Goal: Task Accomplishment & Management: Complete application form

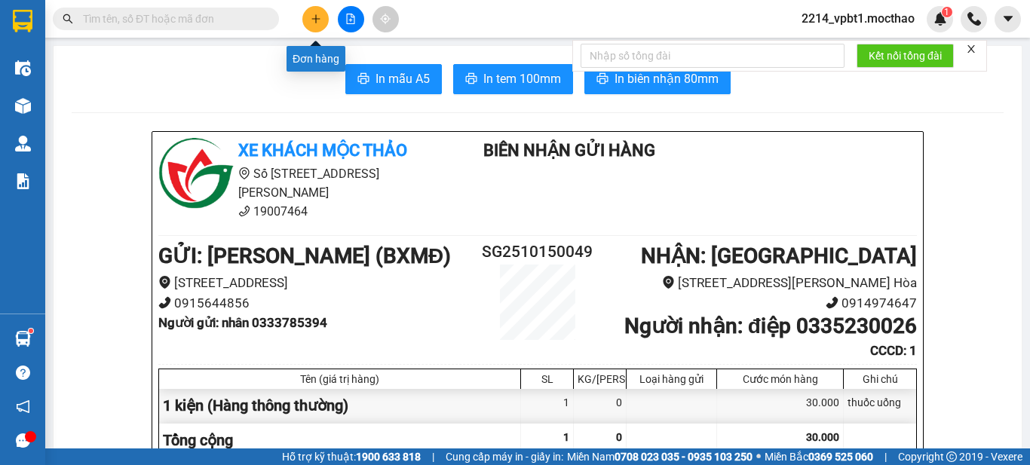
click at [317, 16] on icon "plus" at bounding box center [316, 19] width 11 height 11
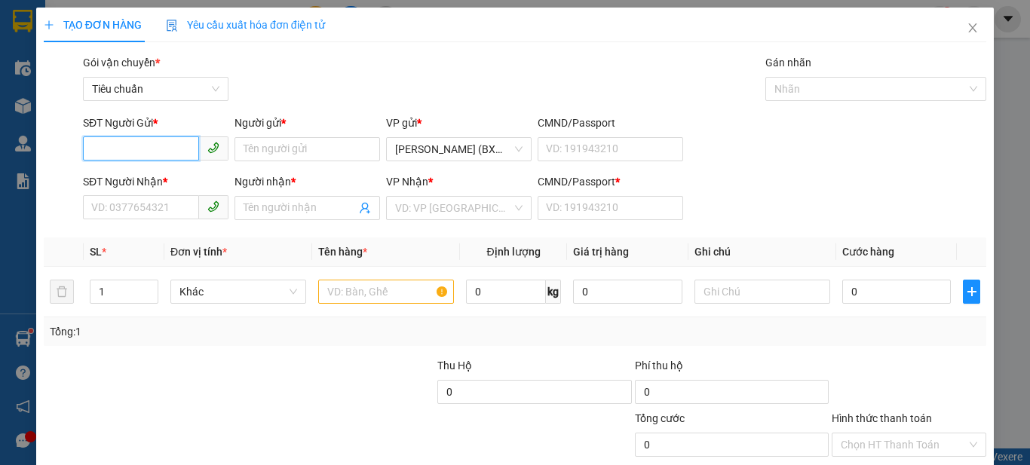
click at [143, 155] on input "SĐT Người Gửi *" at bounding box center [141, 148] width 116 height 24
type input "0917340101"
click at [145, 181] on div "0917340101 - HIỀN" at bounding box center [154, 179] width 126 height 17
type input "HIỀN"
type input "0888383105"
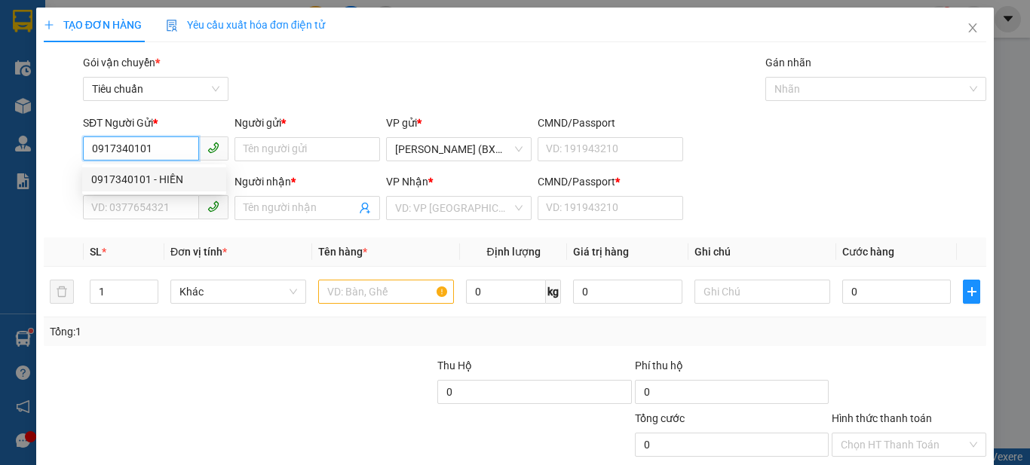
type input "NGỌC"
type input "80.000"
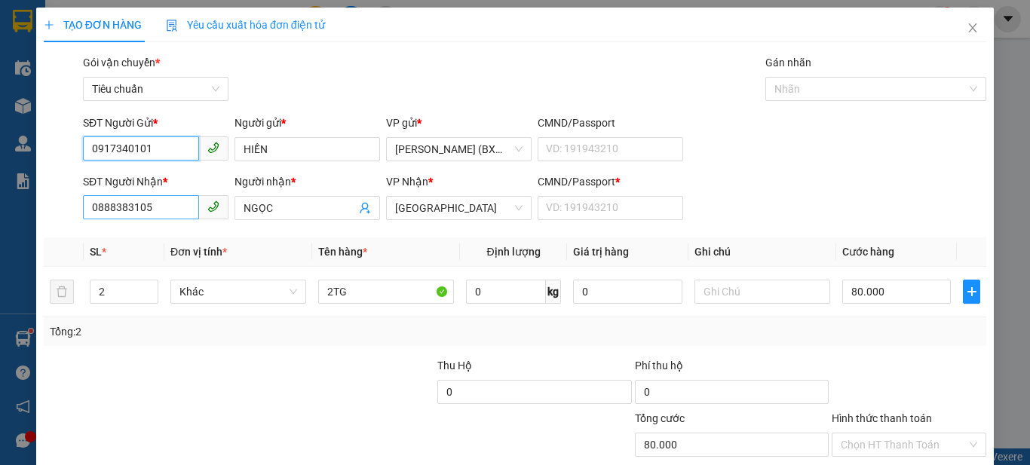
type input "0917340101"
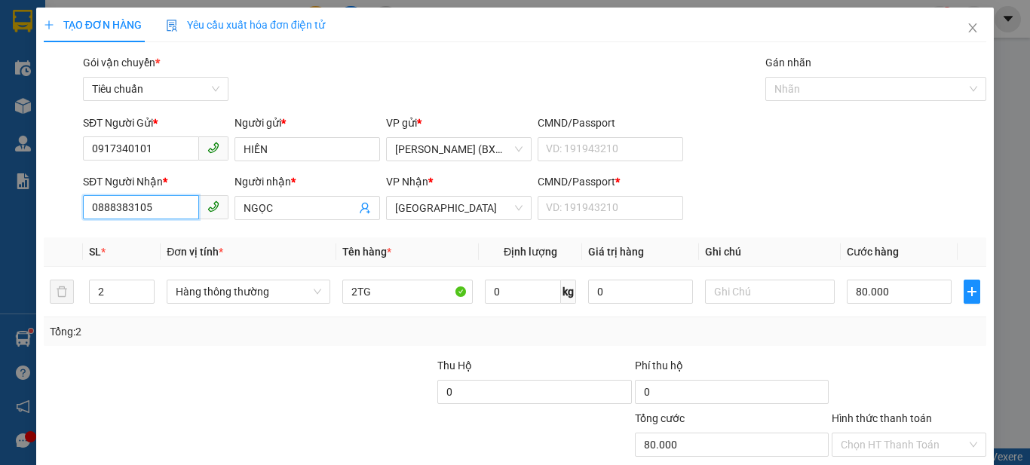
click at [179, 208] on input "0888383105" at bounding box center [141, 207] width 116 height 24
type input "0965726878"
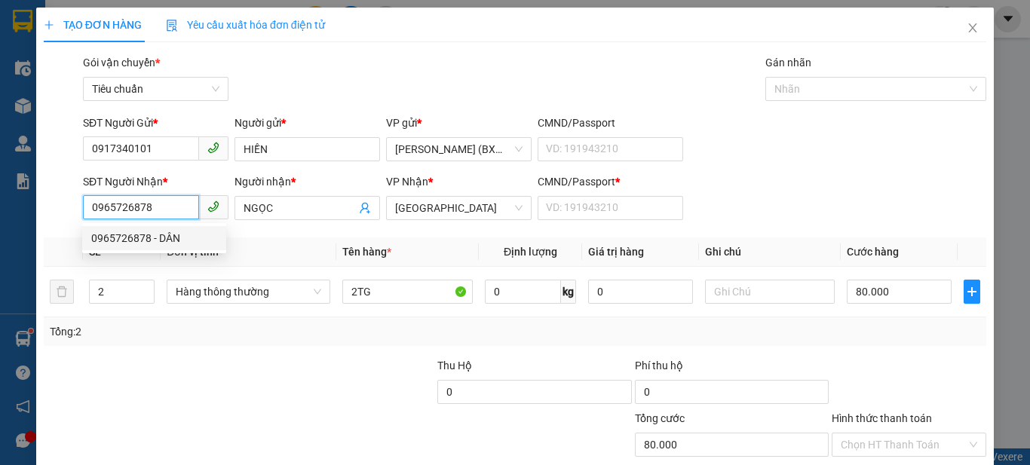
click at [175, 233] on div "0965726878 - DÂN" at bounding box center [154, 238] width 126 height 17
type input "DÂN"
type input "1"
type input "170.000"
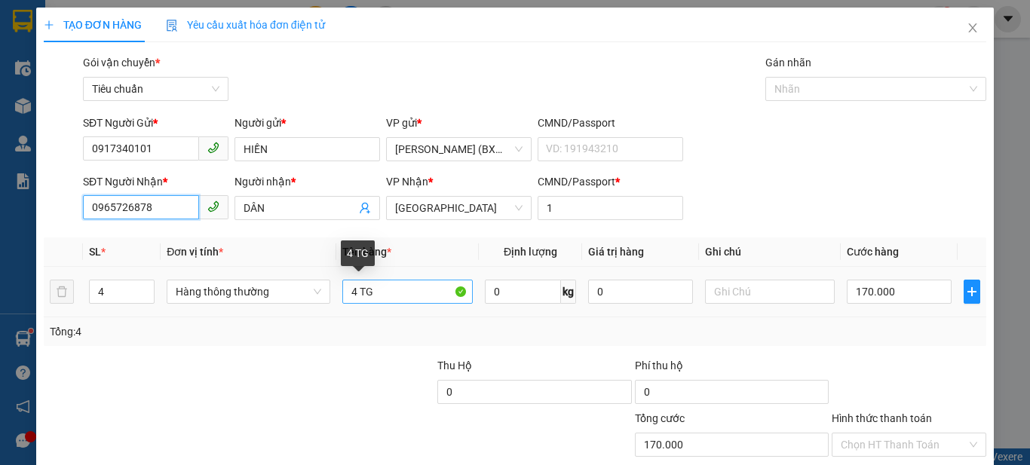
type input "0965726878"
click at [360, 295] on input "4 TG" at bounding box center [407, 292] width 130 height 24
click at [357, 295] on input "4 TG" at bounding box center [407, 292] width 130 height 24
click at [353, 296] on input "4 TG" at bounding box center [407, 292] width 130 height 24
type input "2 TG"
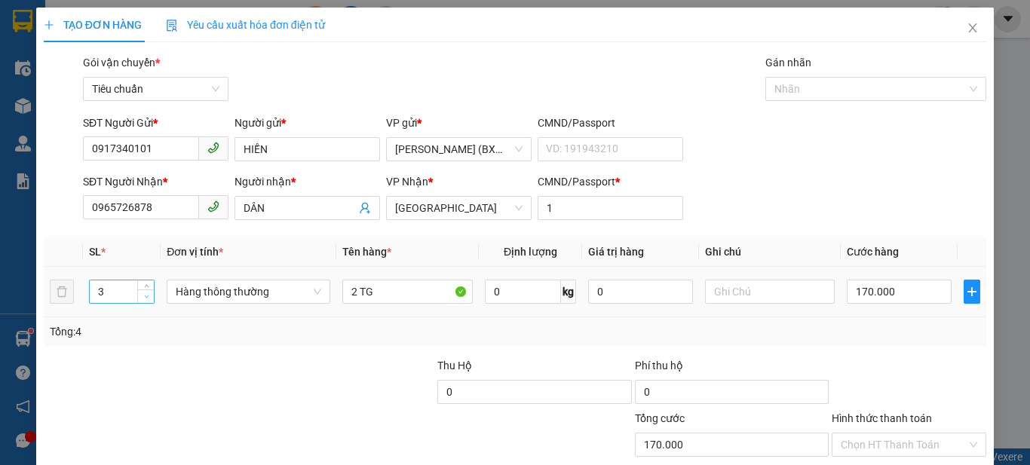
click at [145, 301] on span "Decrease Value" at bounding box center [145, 296] width 17 height 14
click at [145, 299] on span "down" at bounding box center [146, 296] width 9 height 9
type input "1"
click at [145, 299] on span "down" at bounding box center [146, 296] width 9 height 9
click at [772, 299] on input "text" at bounding box center [770, 292] width 130 height 24
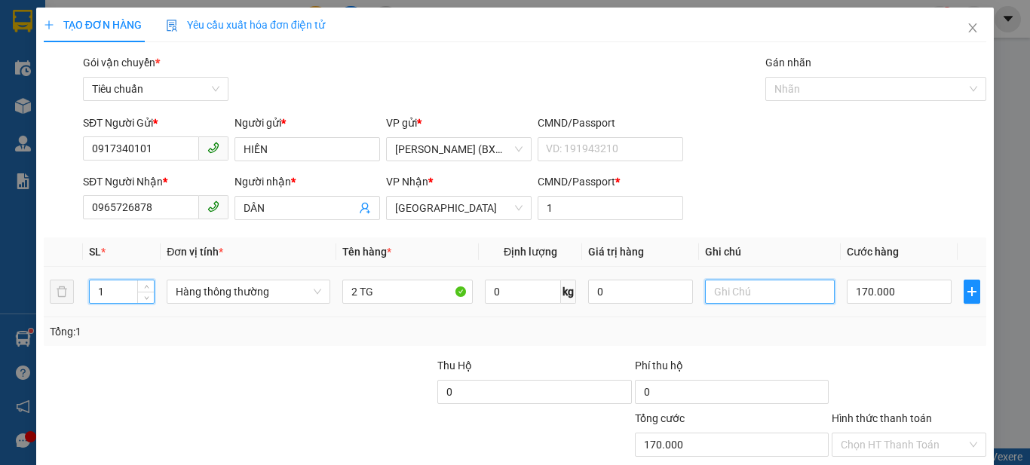
type input "0"
type input "MỸ PHẨM"
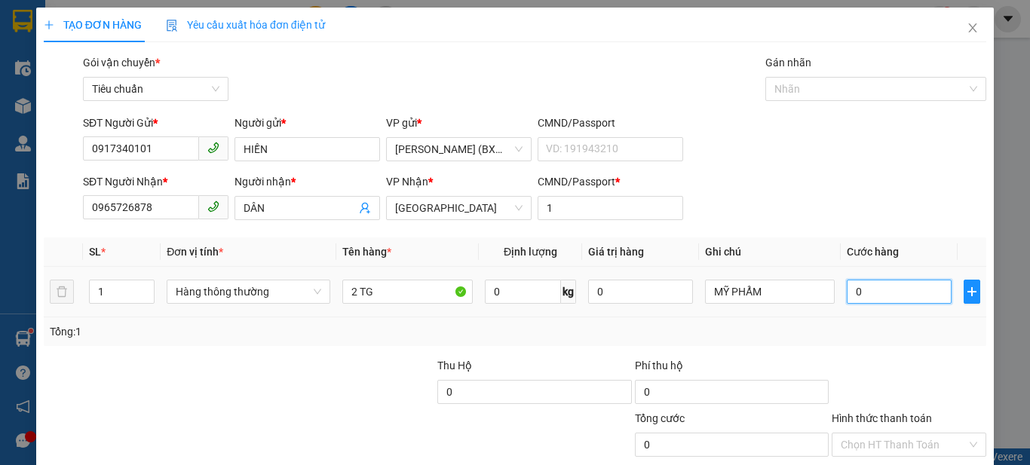
click at [908, 293] on input "0" at bounding box center [899, 292] width 104 height 24
type input "8"
type input "80"
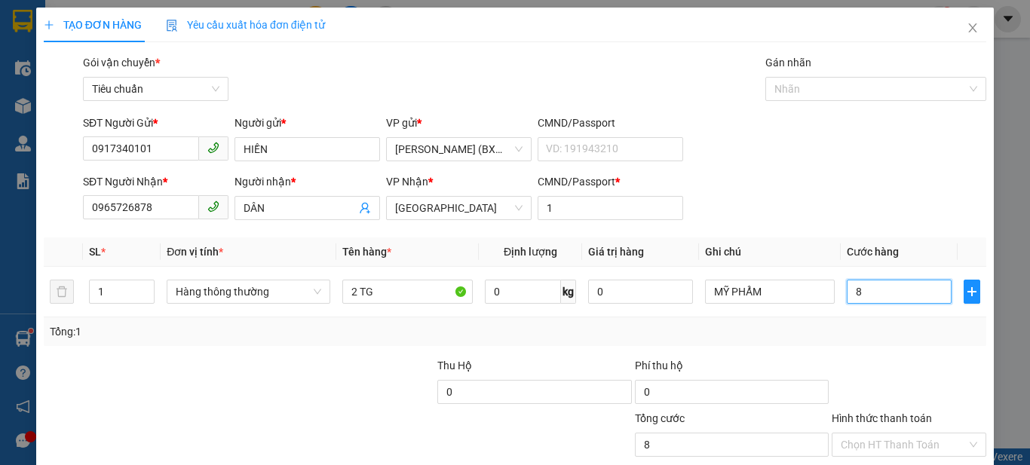
type input "80"
type input "80.000"
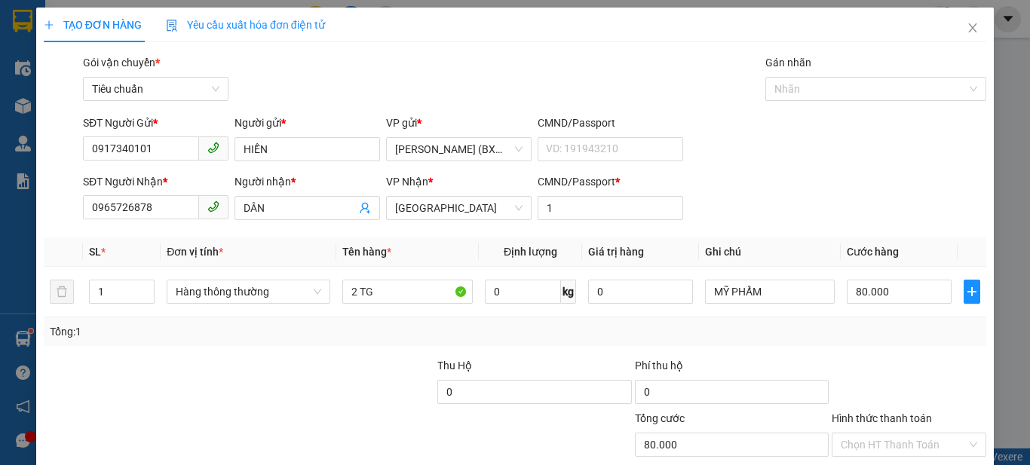
click at [899, 354] on div "Transit Pickup Surcharge Ids Transit Deliver Surcharge Ids Transit Deliver Surc…" at bounding box center [515, 291] width 942 height 474
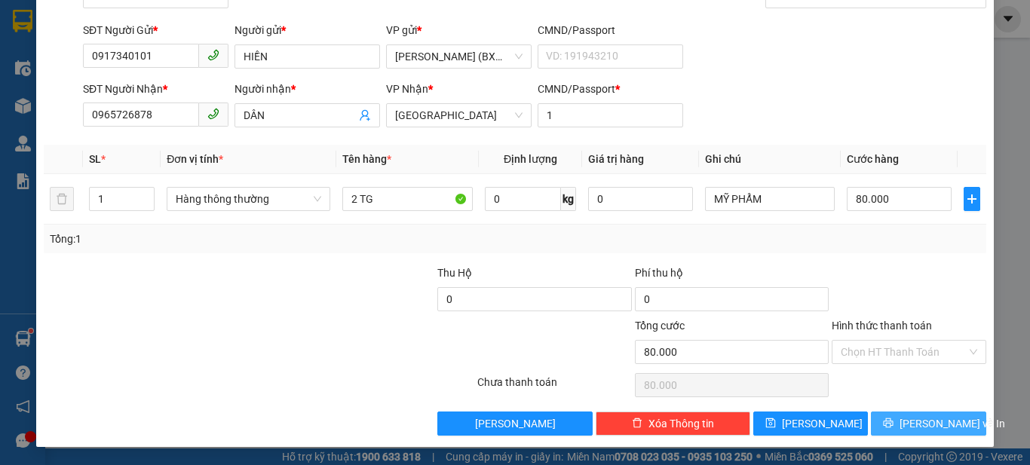
click at [912, 422] on span "[PERSON_NAME] và In" at bounding box center [952, 423] width 106 height 17
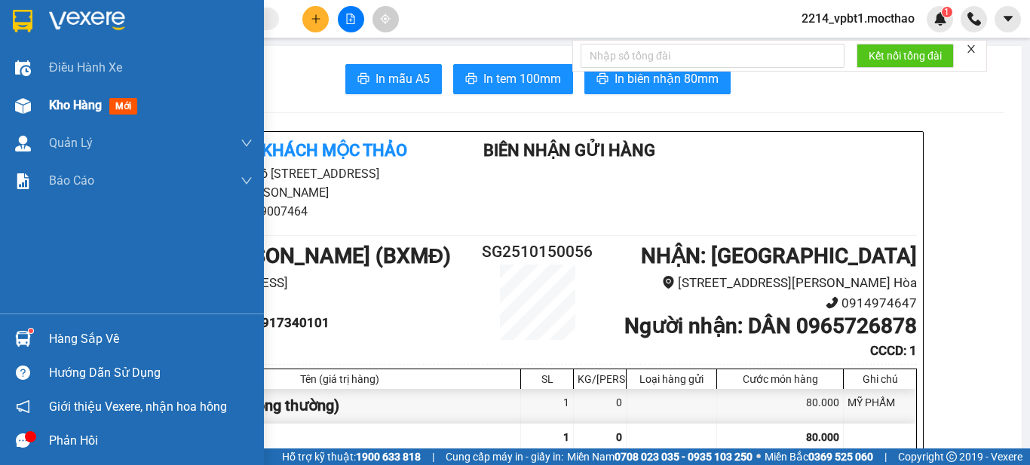
click at [27, 112] on img at bounding box center [23, 106] width 16 height 16
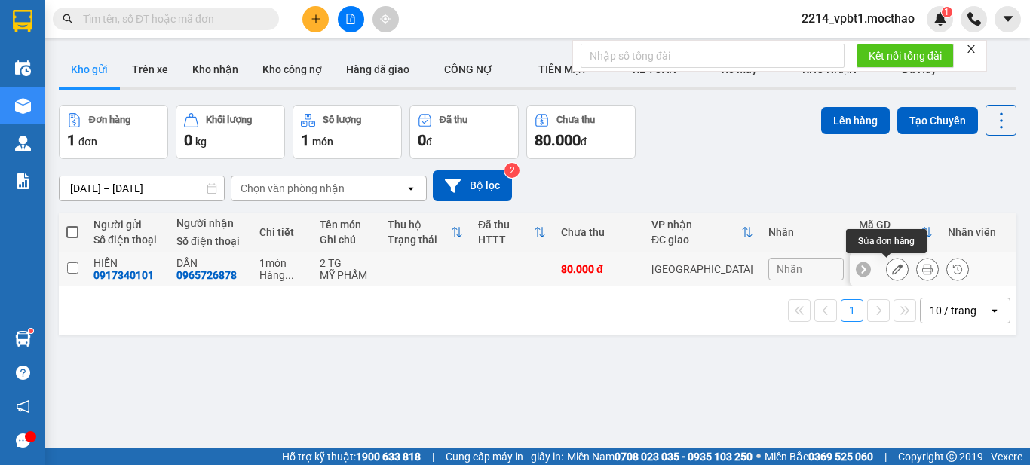
click at [892, 265] on icon at bounding box center [897, 269] width 11 height 11
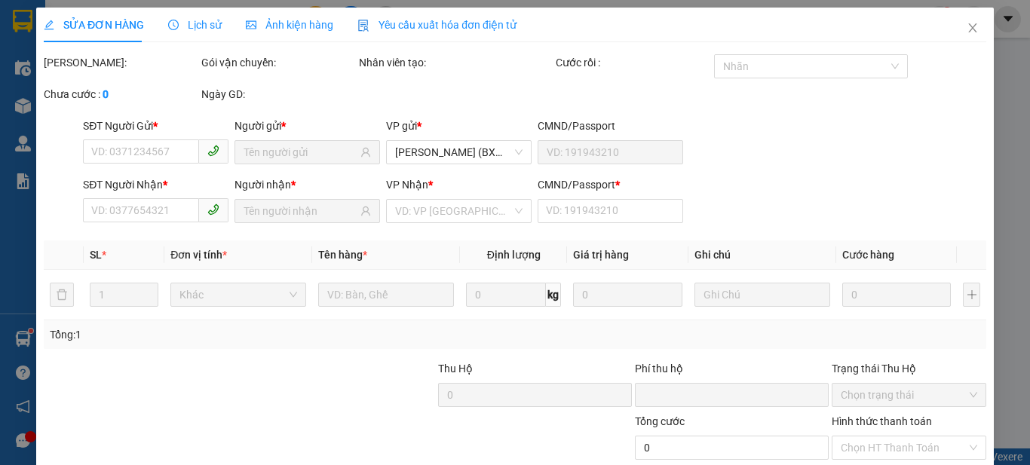
type input "0917340101"
type input "0965726878"
type input "1"
type input "0"
type input "80.000"
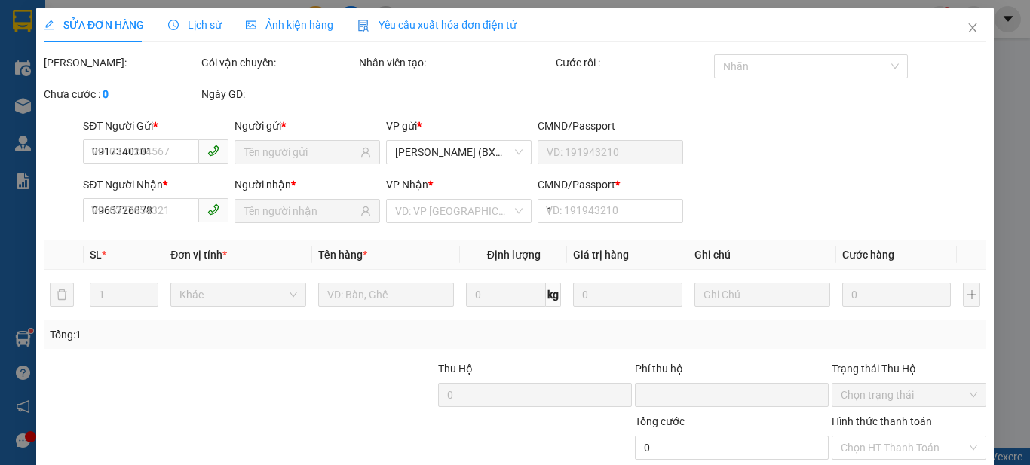
type input "80.000"
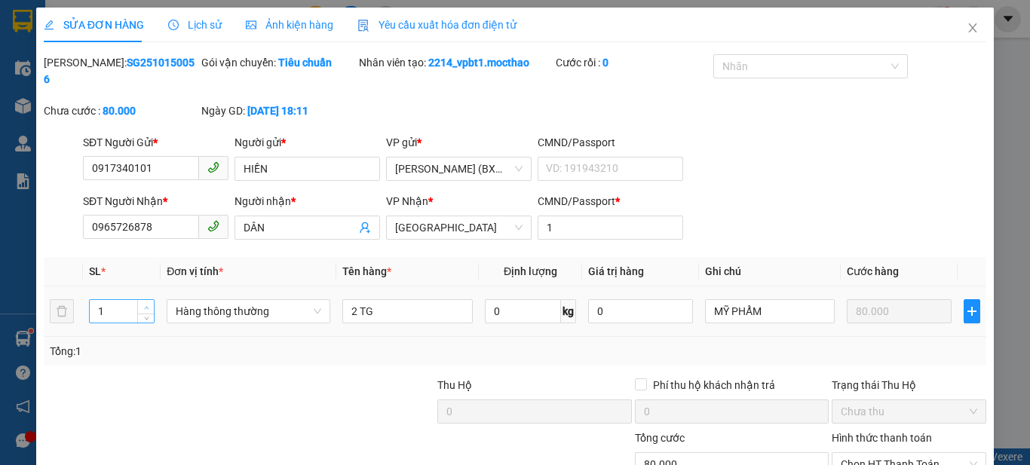
type input "2"
click at [147, 306] on icon "up" at bounding box center [146, 307] width 5 height 3
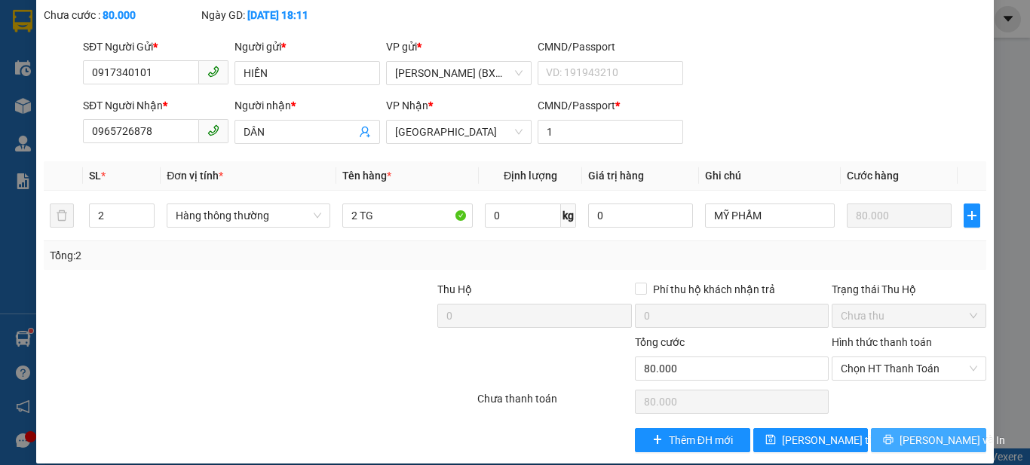
click at [911, 432] on span "[PERSON_NAME] và In" at bounding box center [952, 440] width 106 height 17
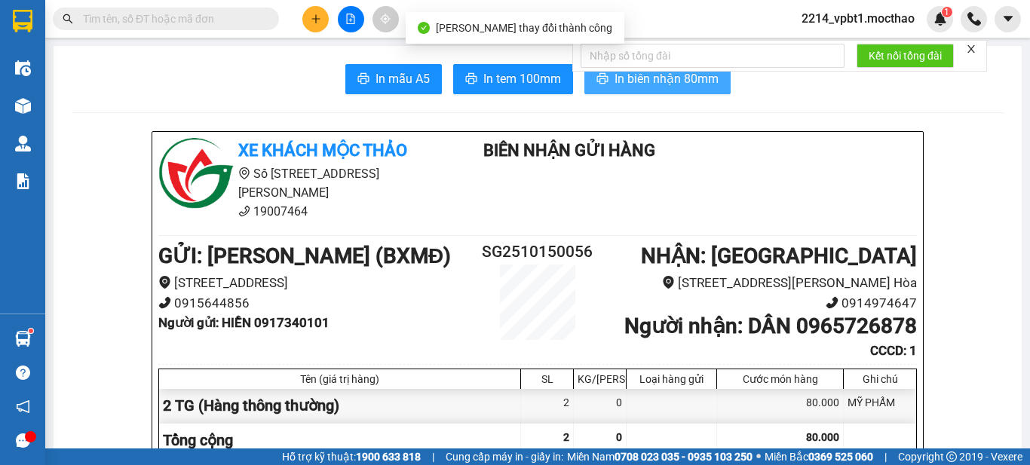
click at [656, 75] on span "In biên nhận 80mm" at bounding box center [666, 78] width 104 height 19
